Goal: Information Seeking & Learning: Learn about a topic

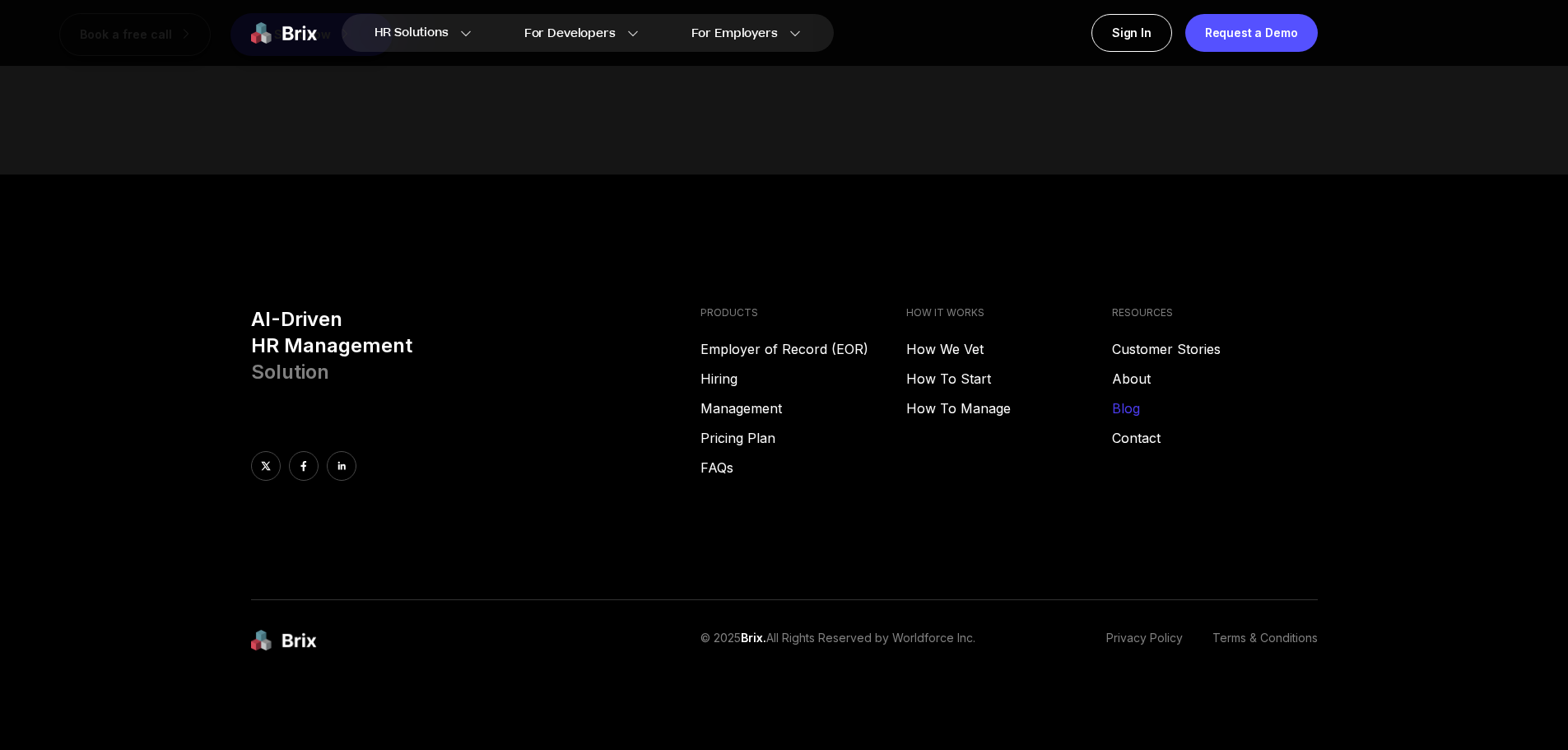
click at [1130, 410] on link "Blog" at bounding box center [1215, 408] width 206 height 20
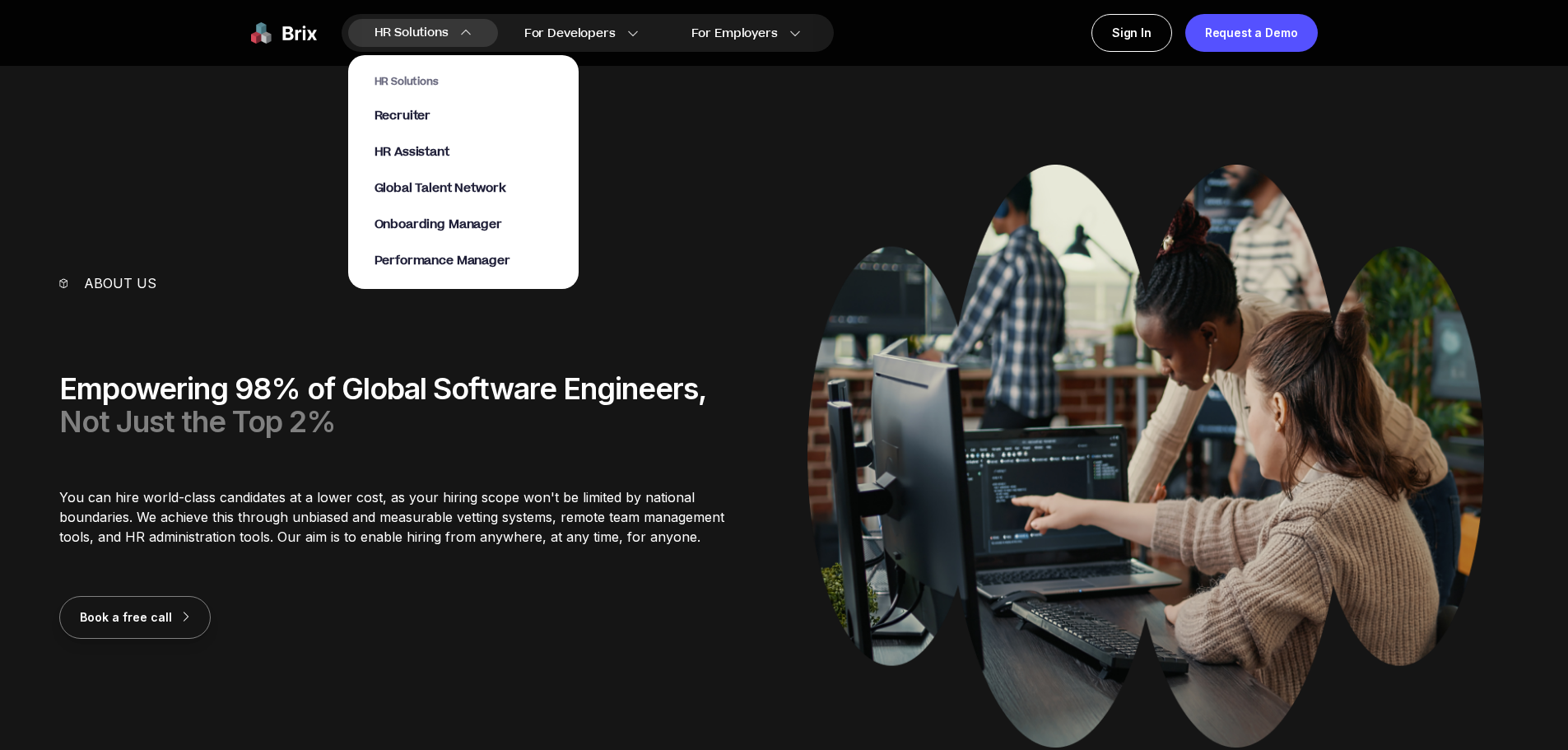
click at [481, 251] on div "HR Solutions Recruiter HR Assistant Global Talent Network Onboarding Manager Pe…" at bounding box center [464, 172] width 178 height 195
click at [487, 260] on span "Performance Manager" at bounding box center [442, 261] width 136 height 19
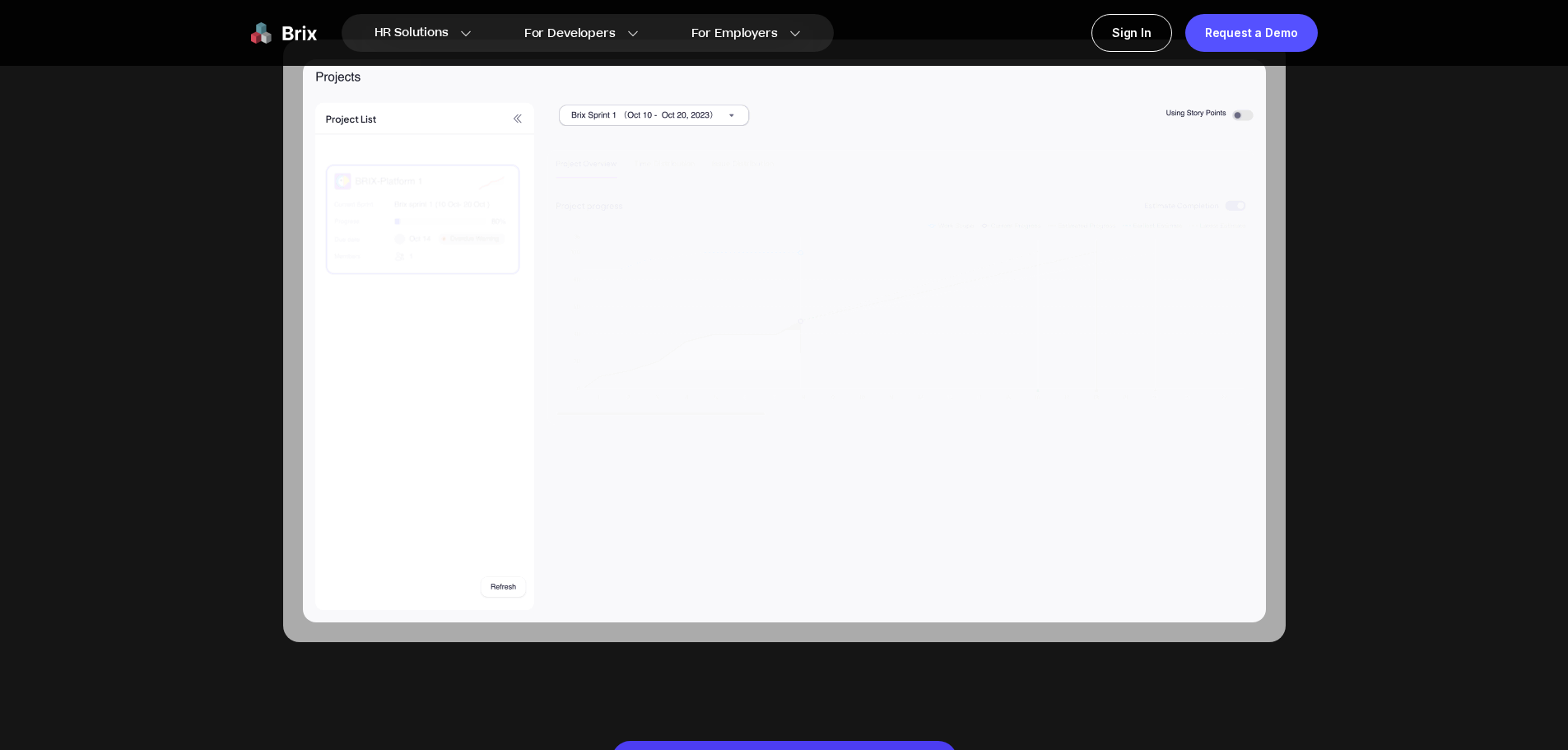
scroll to position [1234, 0]
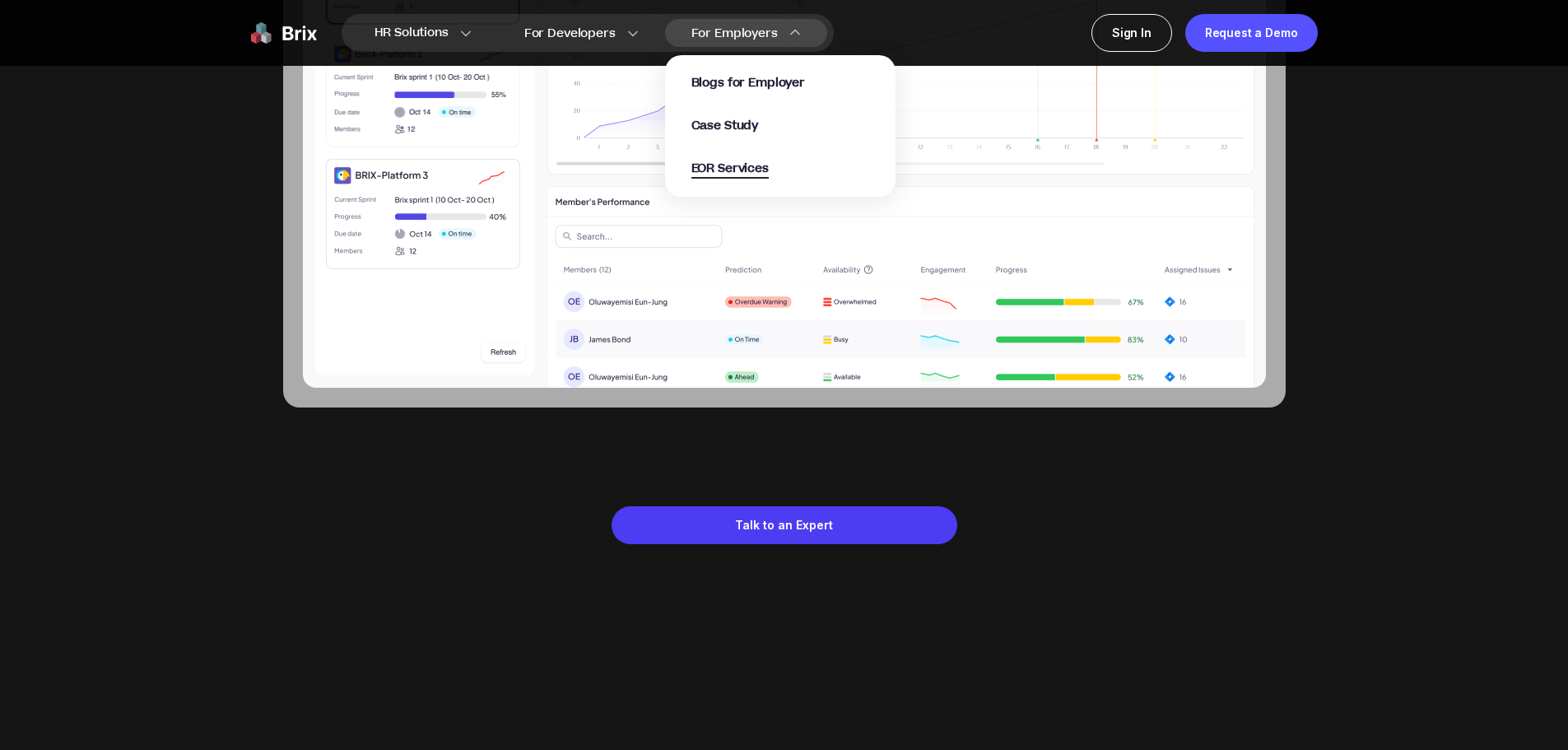
click at [734, 168] on span "EOR Services" at bounding box center [729, 170] width 77 height 19
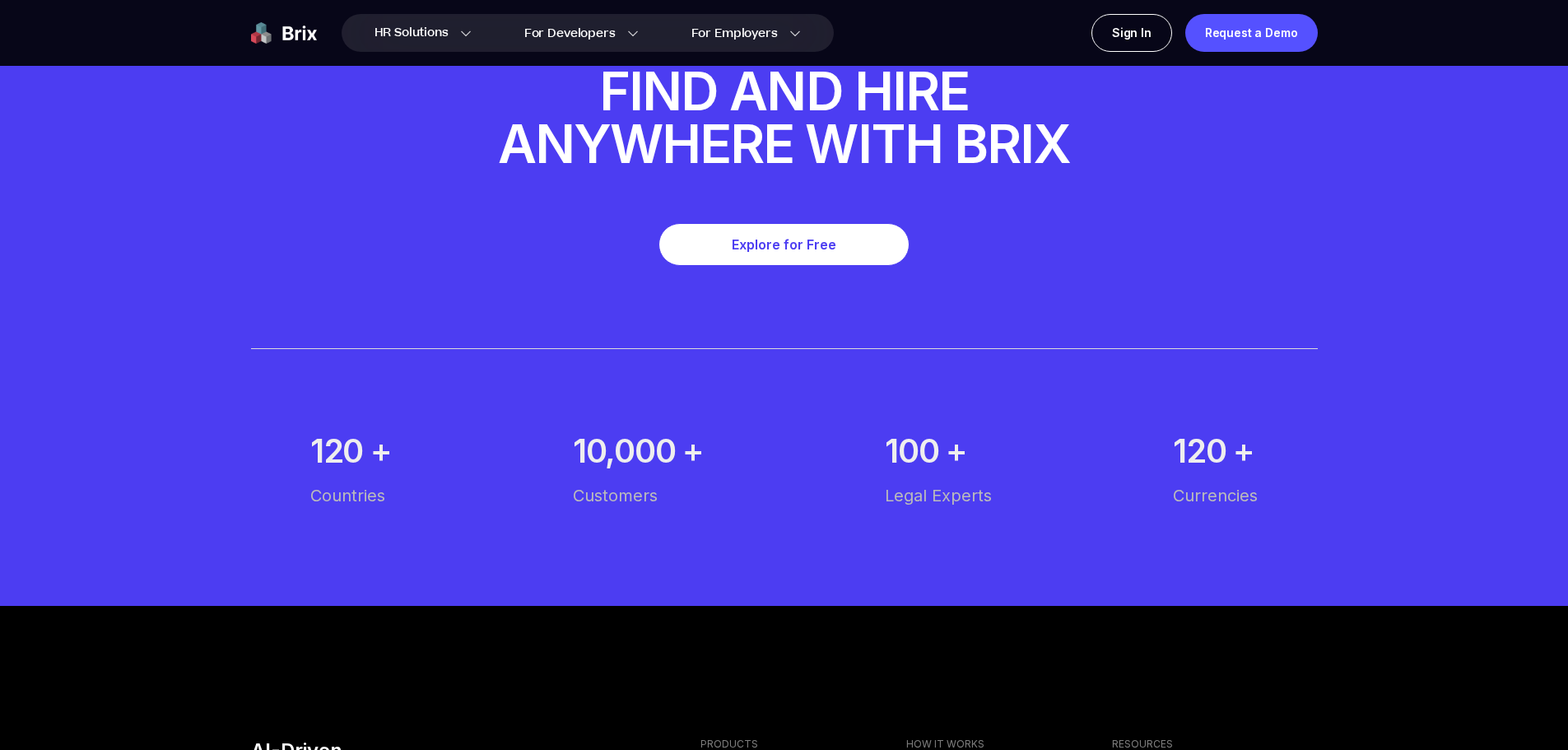
scroll to position [9701, 0]
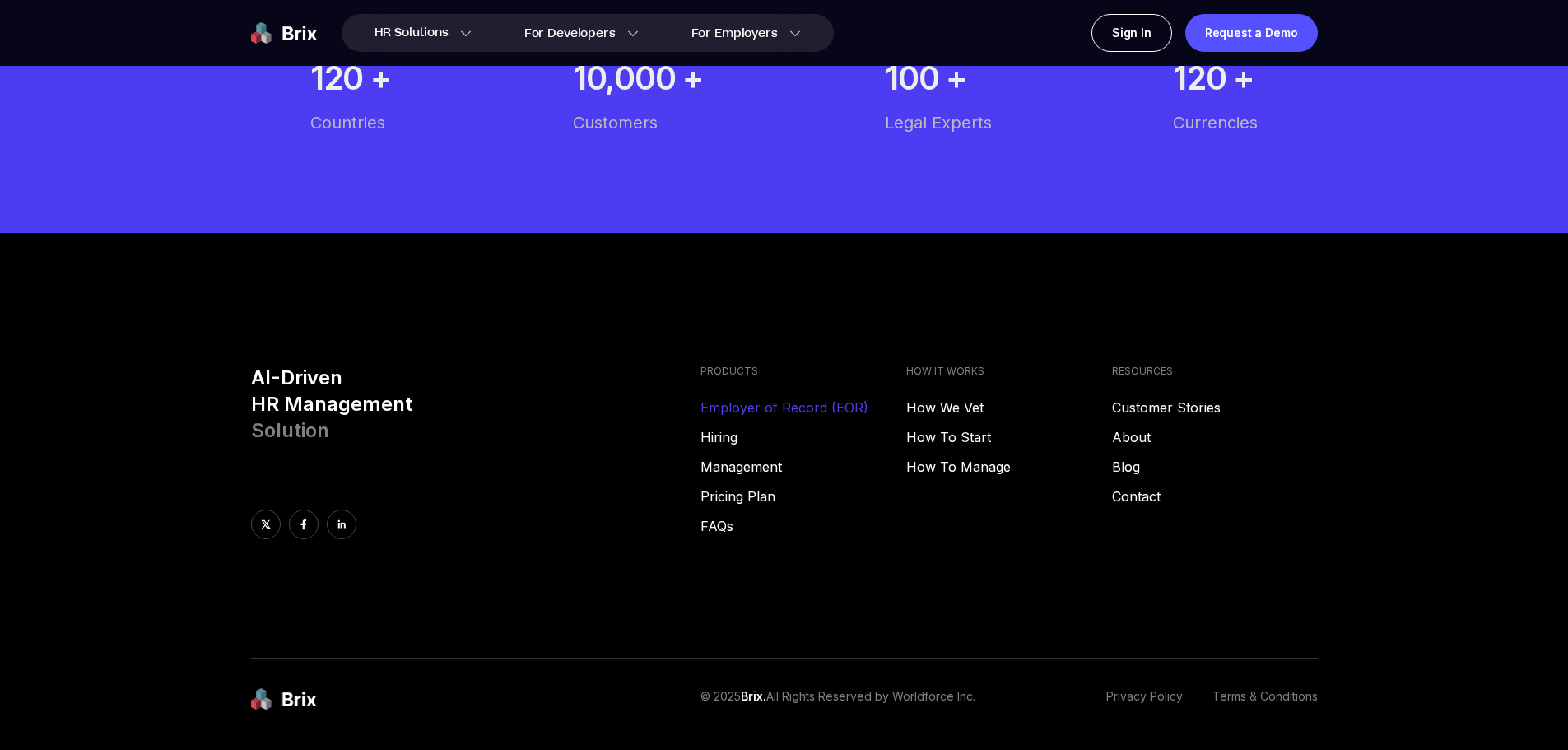
click at [801, 398] on link "Employer of Record (EOR)" at bounding box center [803, 407] width 206 height 20
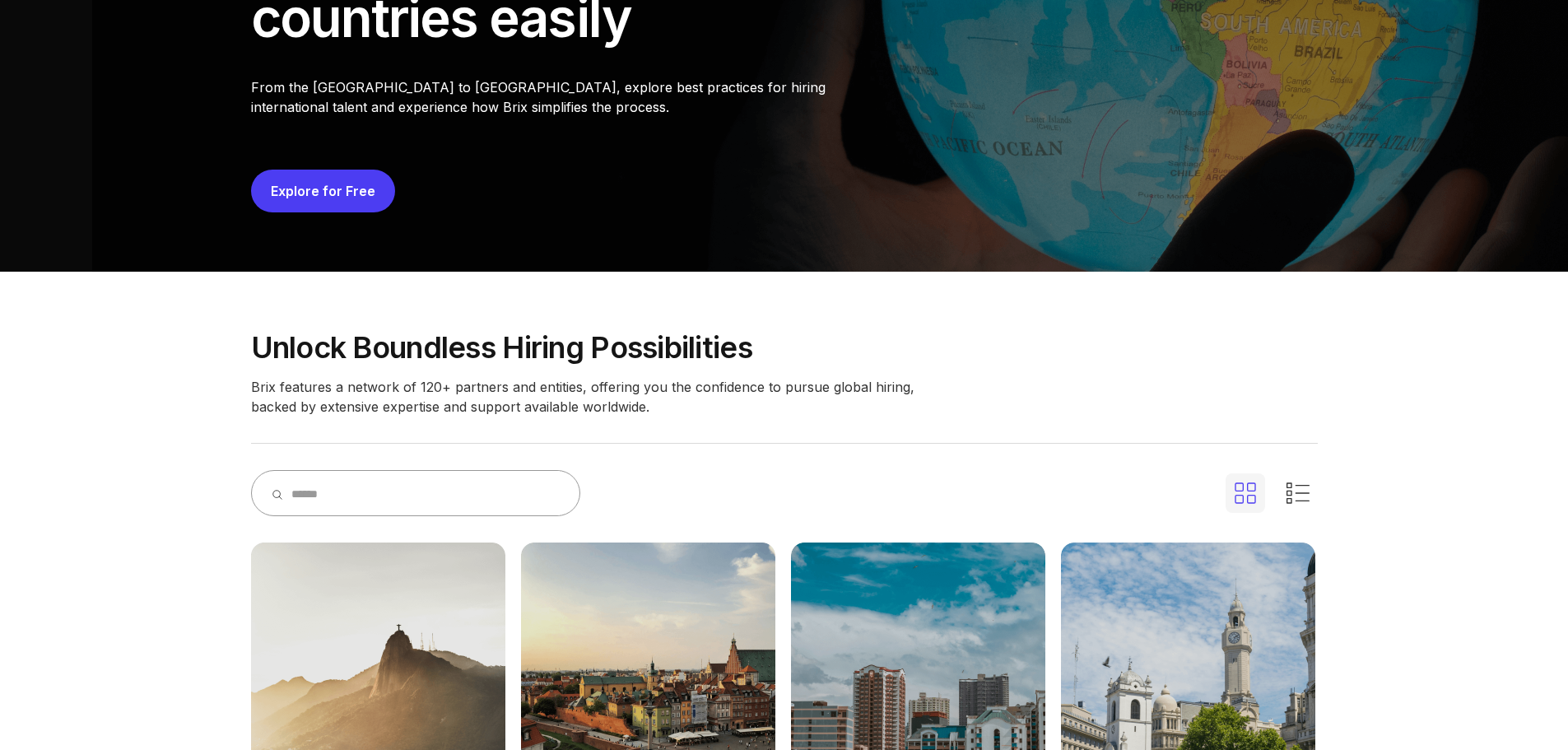
scroll to position [412, 0]
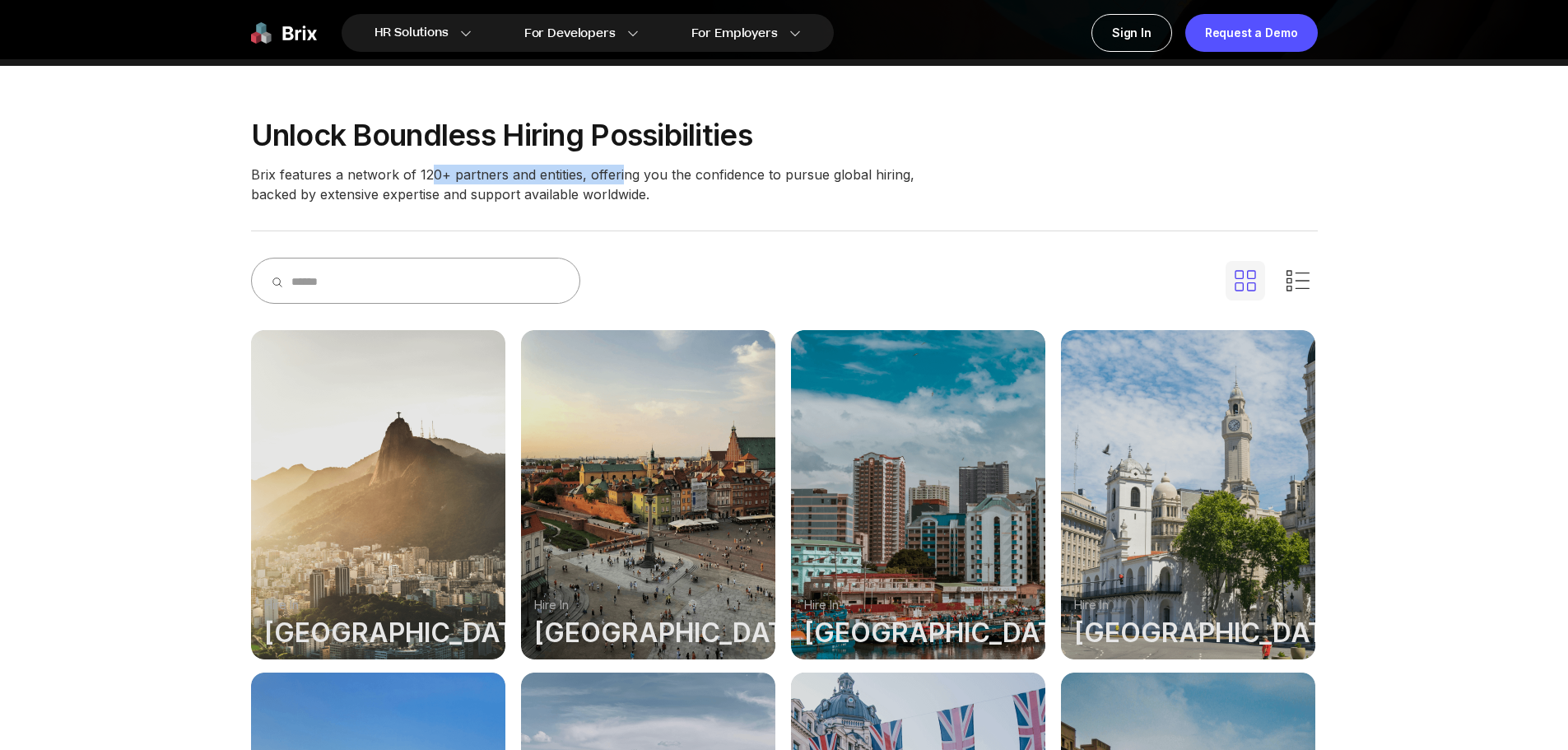
drag, startPoint x: 425, startPoint y: 176, endPoint x: 640, endPoint y: 184, distance: 215.1
click at [622, 181] on p "Brix features a network of 120+ partners and entities, offering you the confide…" at bounding box center [588, 184] width 675 height 40
click at [698, 213] on div "Unlock boundless hiring possibilities Brix features a network of 120+ partners …" at bounding box center [784, 766] width 1185 height 1412
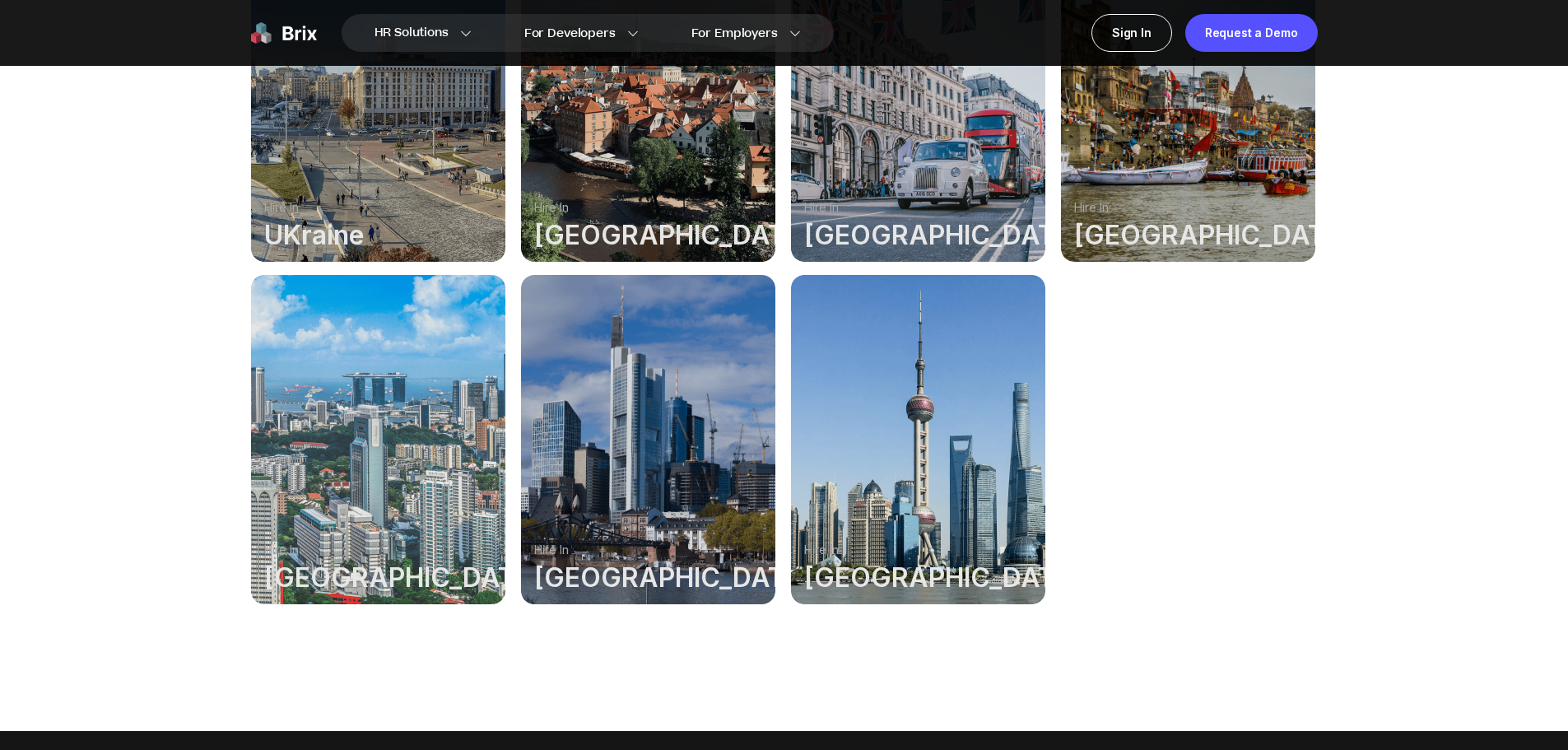
scroll to position [1152, 0]
click at [920, 413] on div at bounding box center [918, 439] width 254 height 330
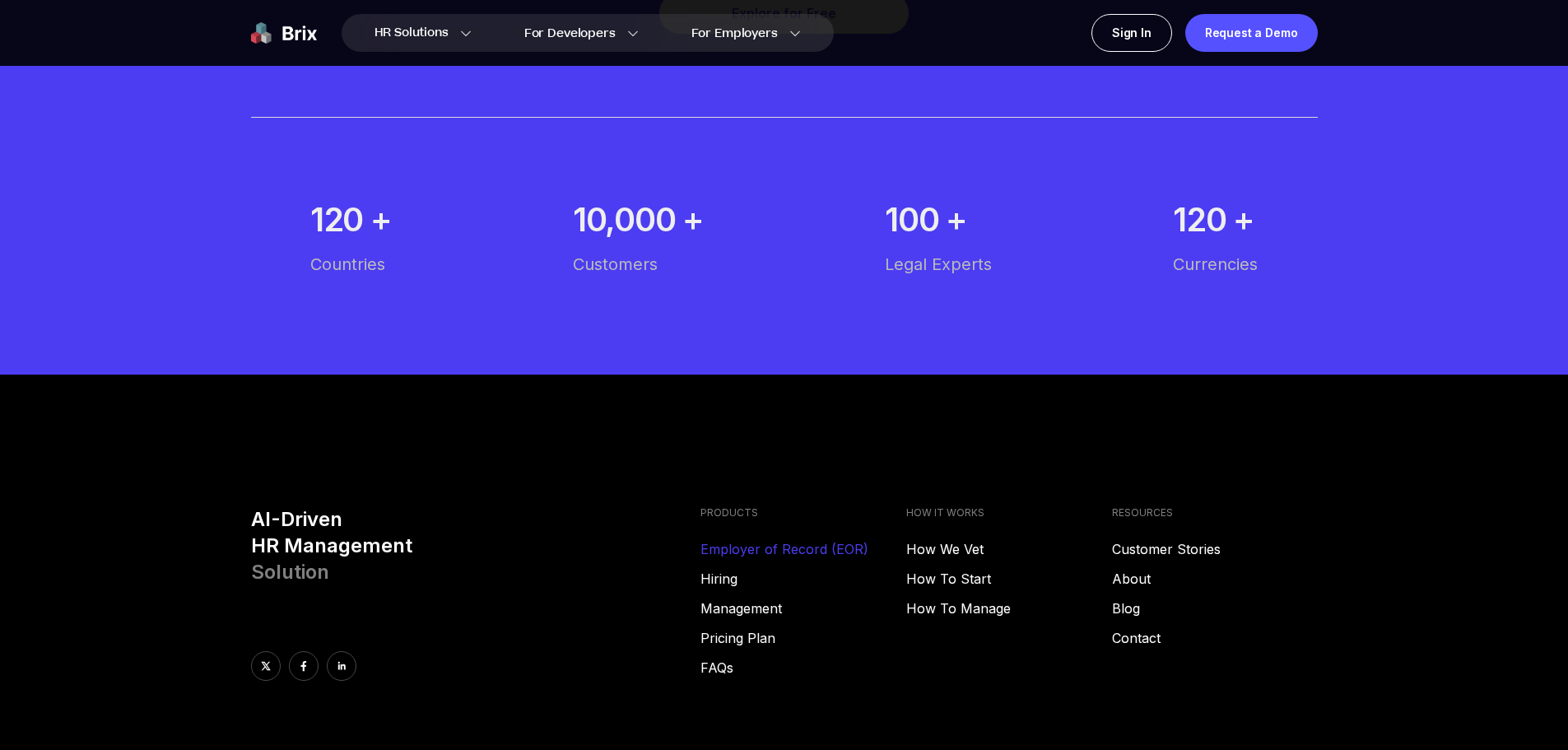
scroll to position [9285, 0]
